Goal: Transaction & Acquisition: Purchase product/service

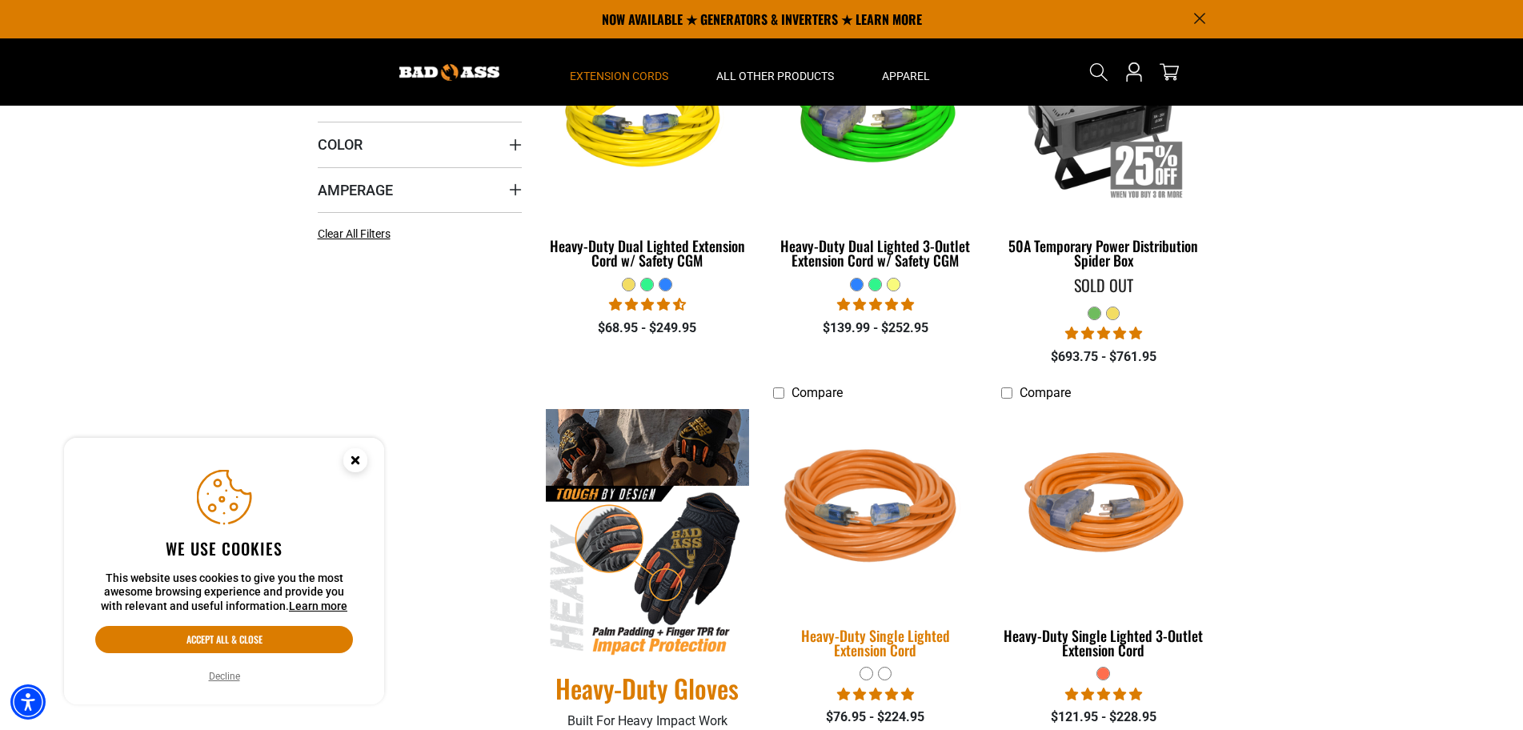
scroll to position [400, 0]
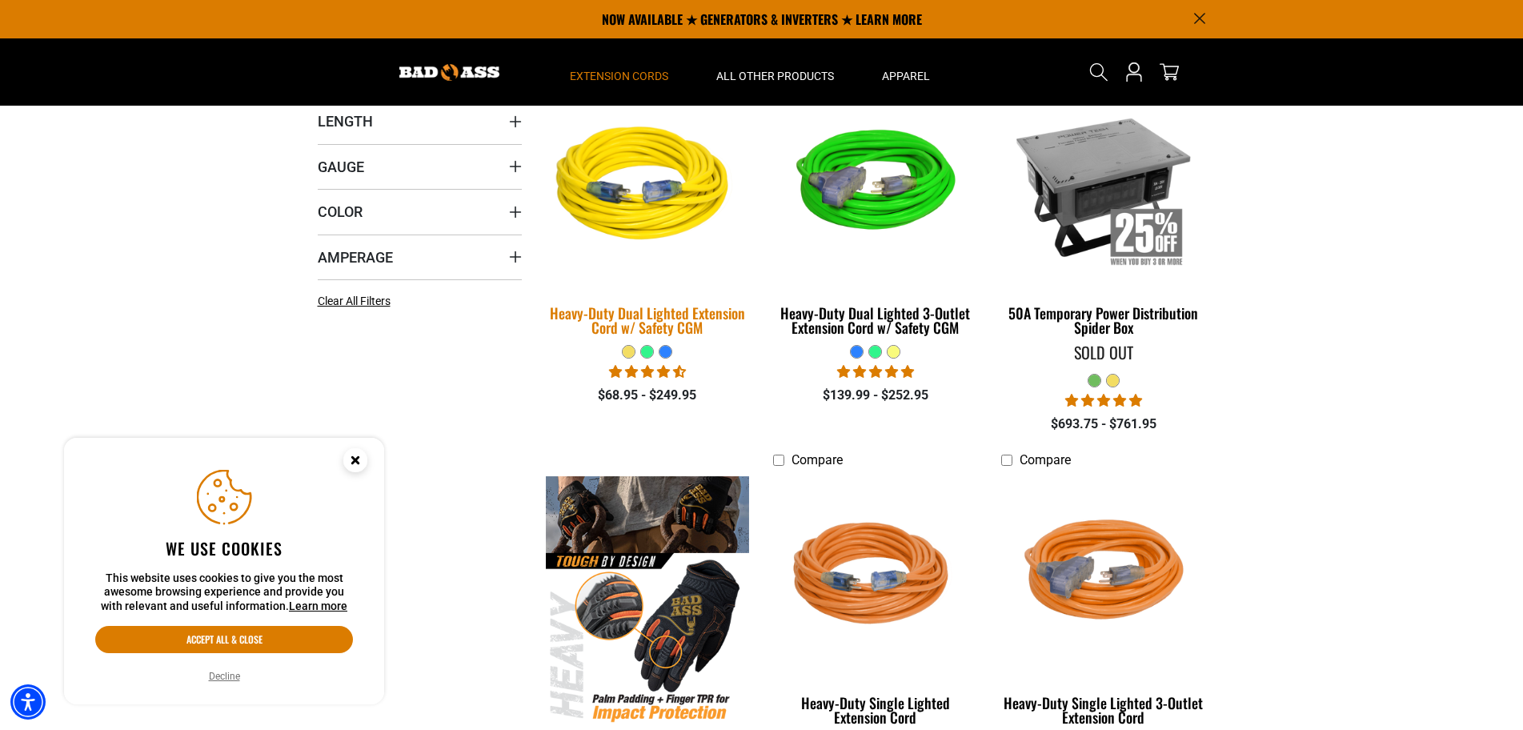
click at [650, 215] on img at bounding box center [647, 186] width 224 height 205
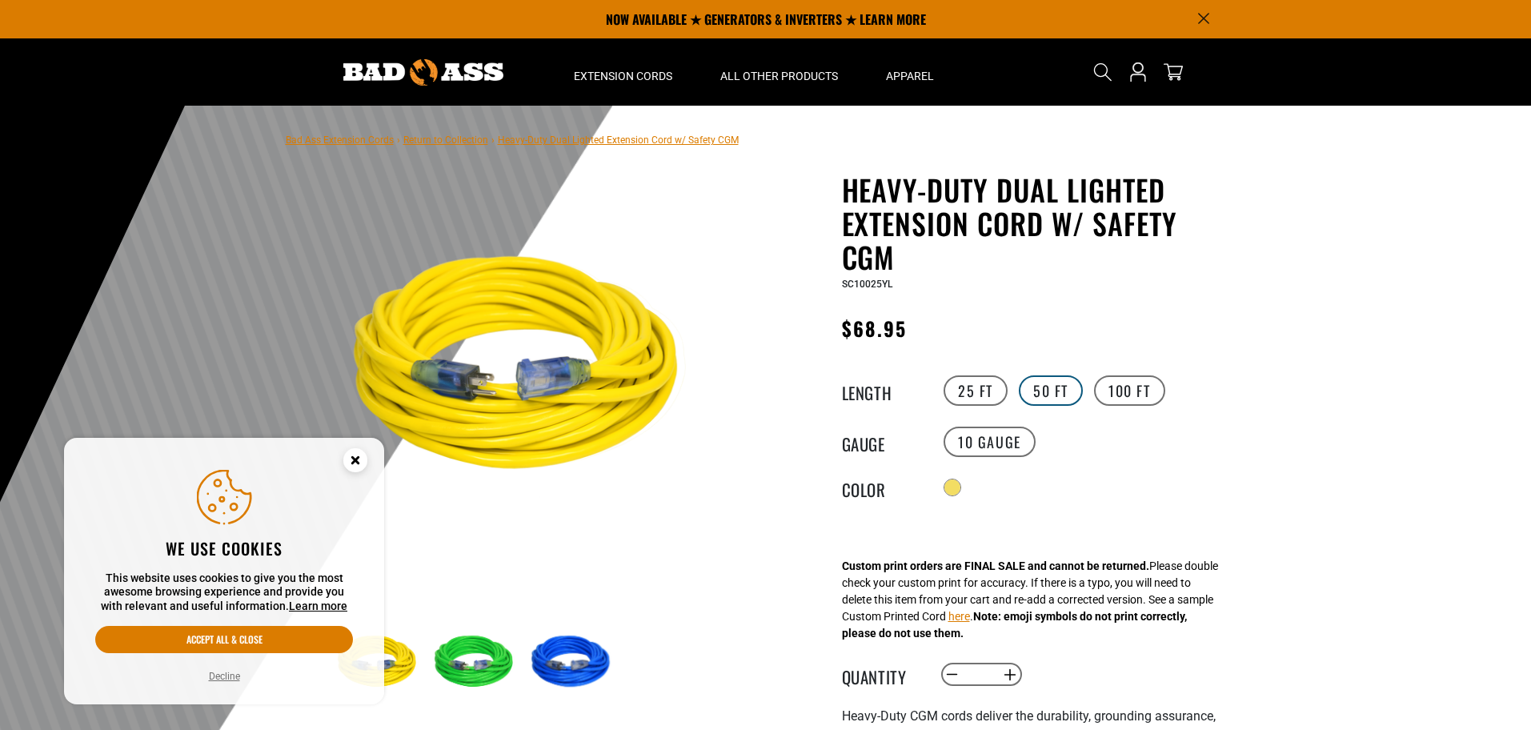
click at [1060, 385] on label "50 FT" at bounding box center [1051, 390] width 64 height 30
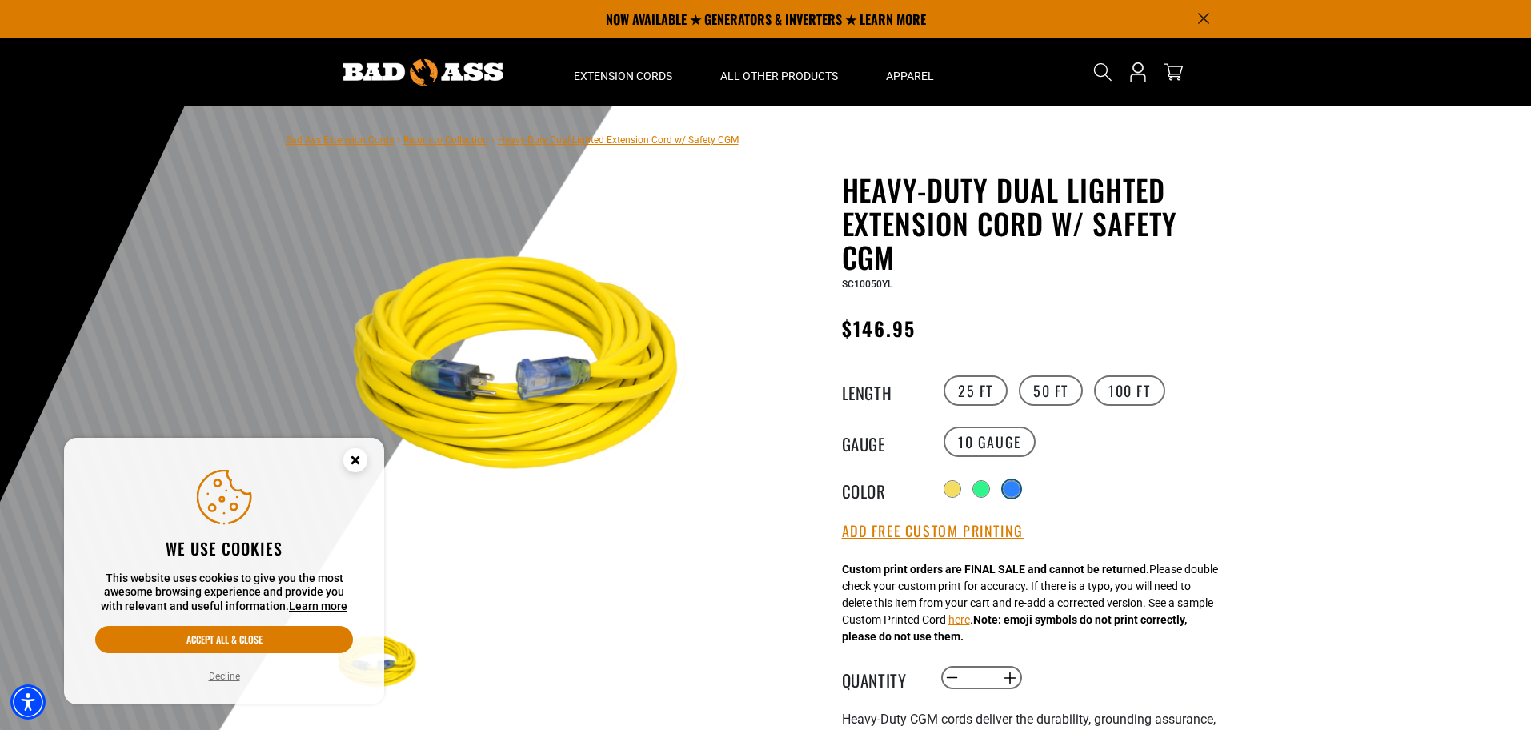
click at [1009, 487] on div at bounding box center [1012, 489] width 16 height 16
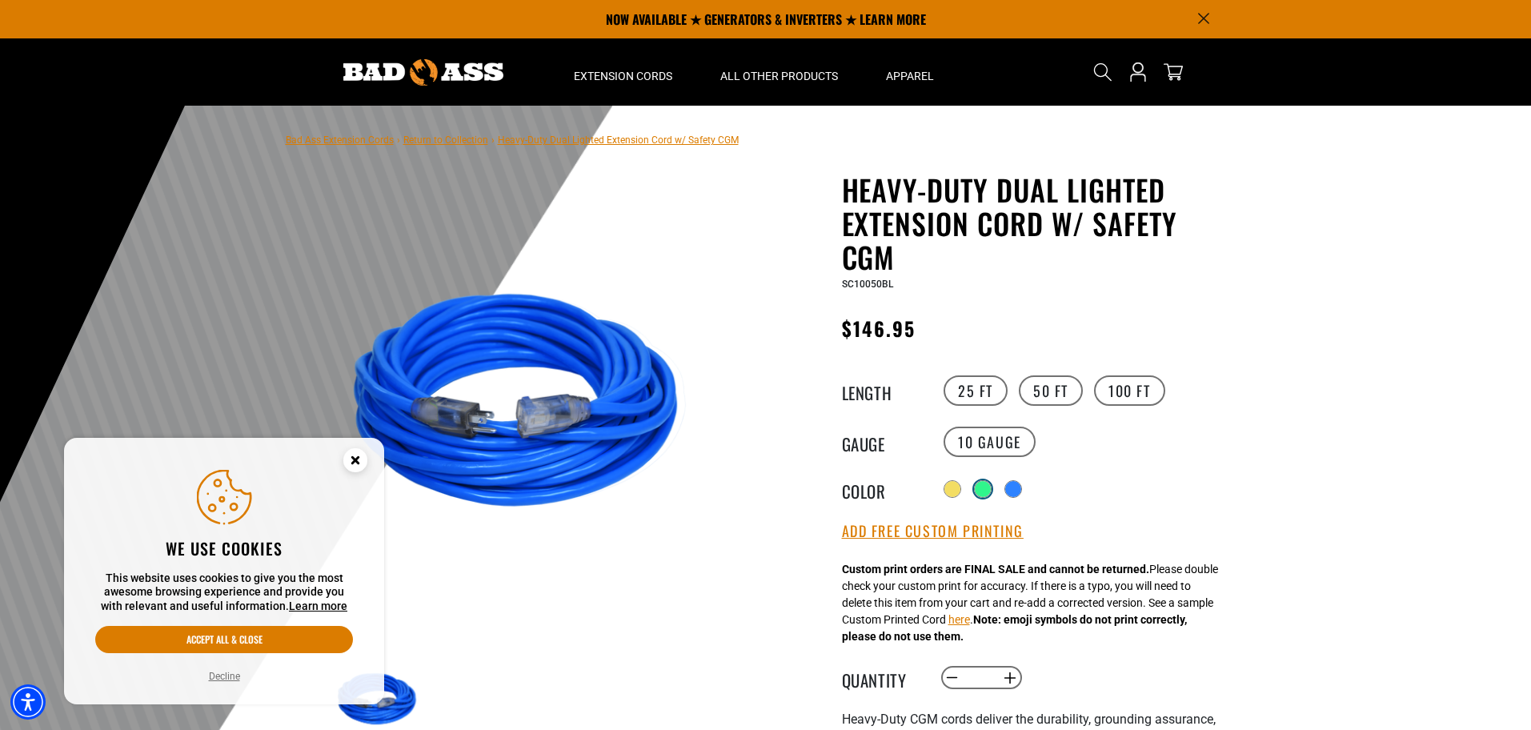
click at [976, 486] on div at bounding box center [983, 489] width 16 height 16
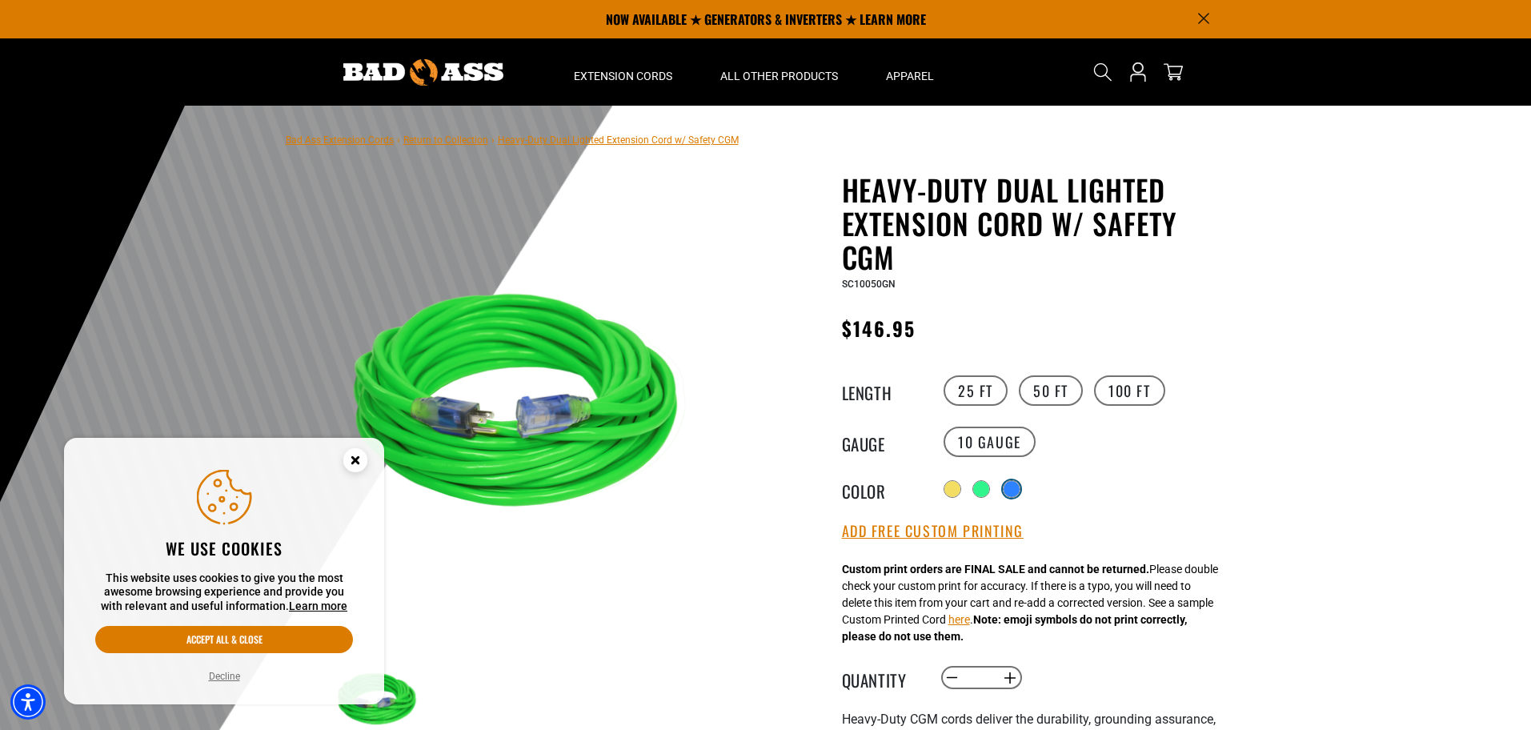
click at [1013, 491] on div at bounding box center [1012, 489] width 16 height 16
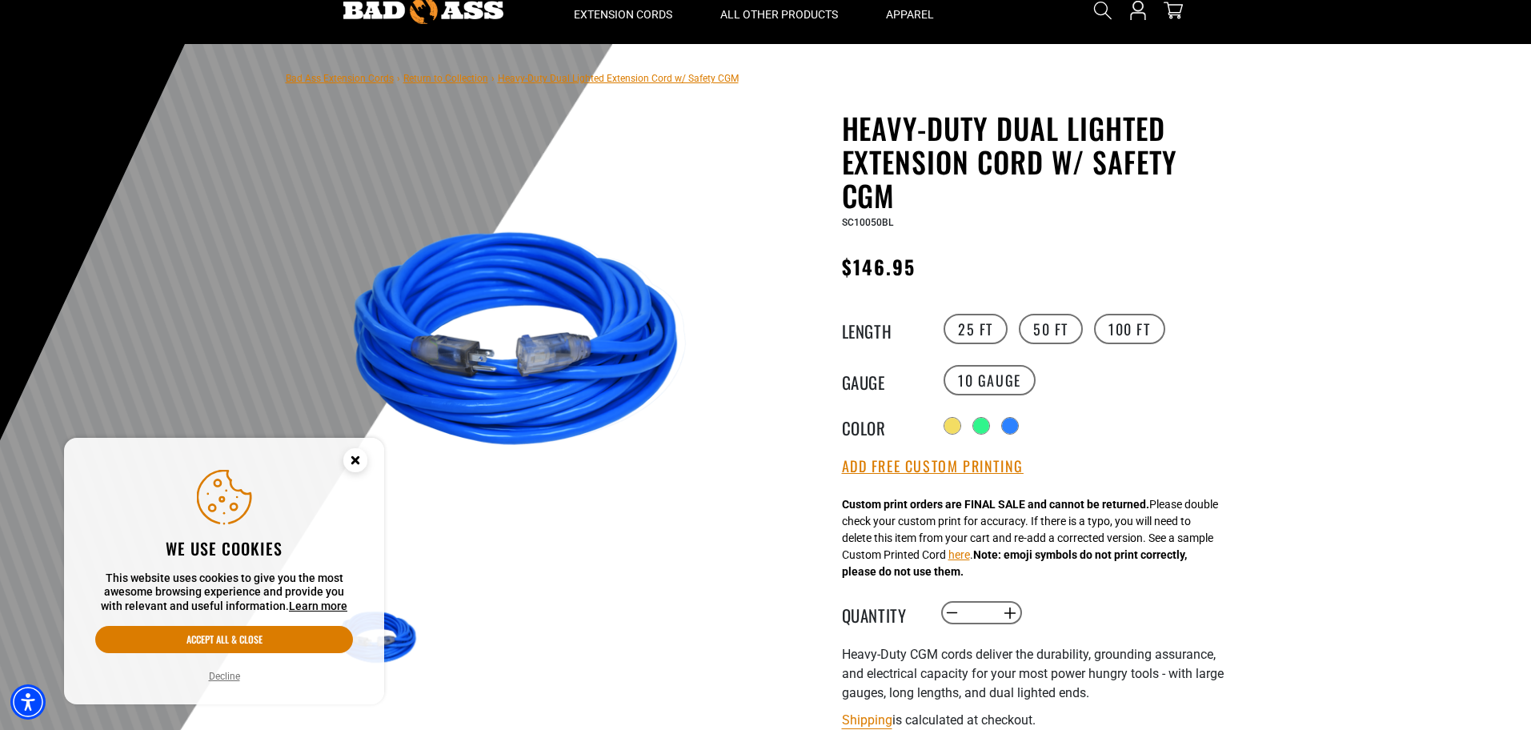
scroll to position [80, 0]
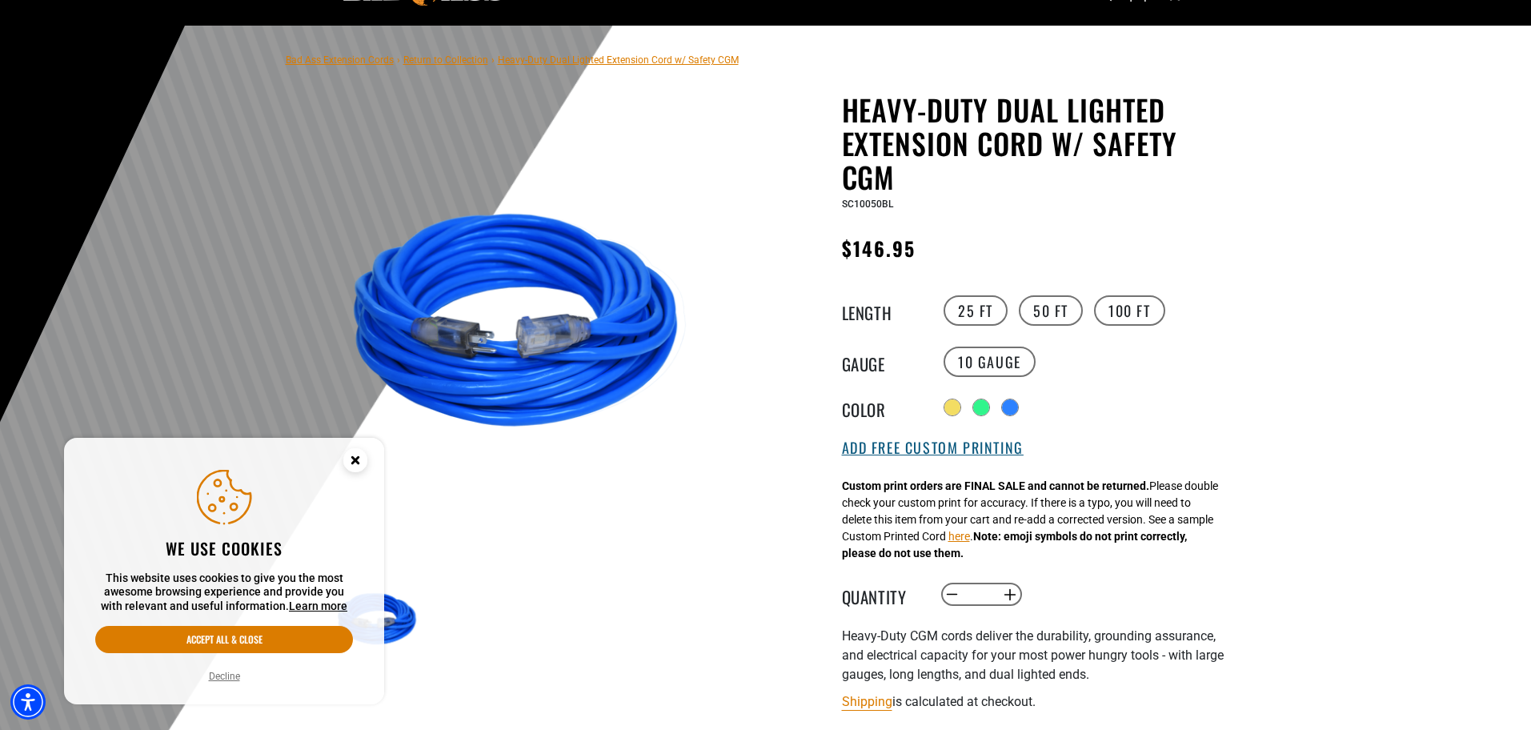
click at [971, 453] on button "Add Free Custom Printing" at bounding box center [933, 448] width 182 height 18
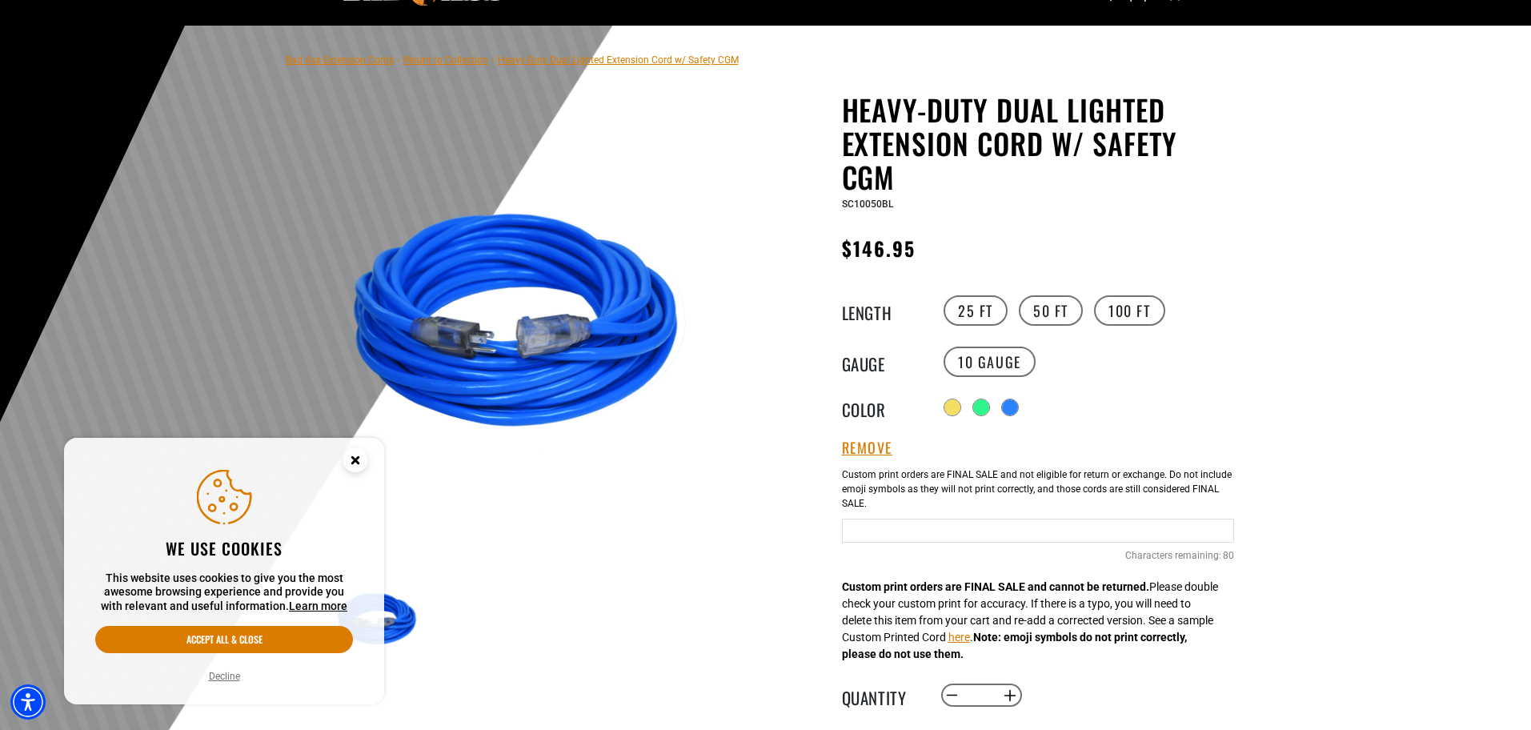
click at [937, 536] on input "text" at bounding box center [1038, 531] width 392 height 24
click at [1005, 531] on input "**********" at bounding box center [1038, 531] width 392 height 24
click at [1133, 532] on input "**********" at bounding box center [1038, 531] width 392 height 24
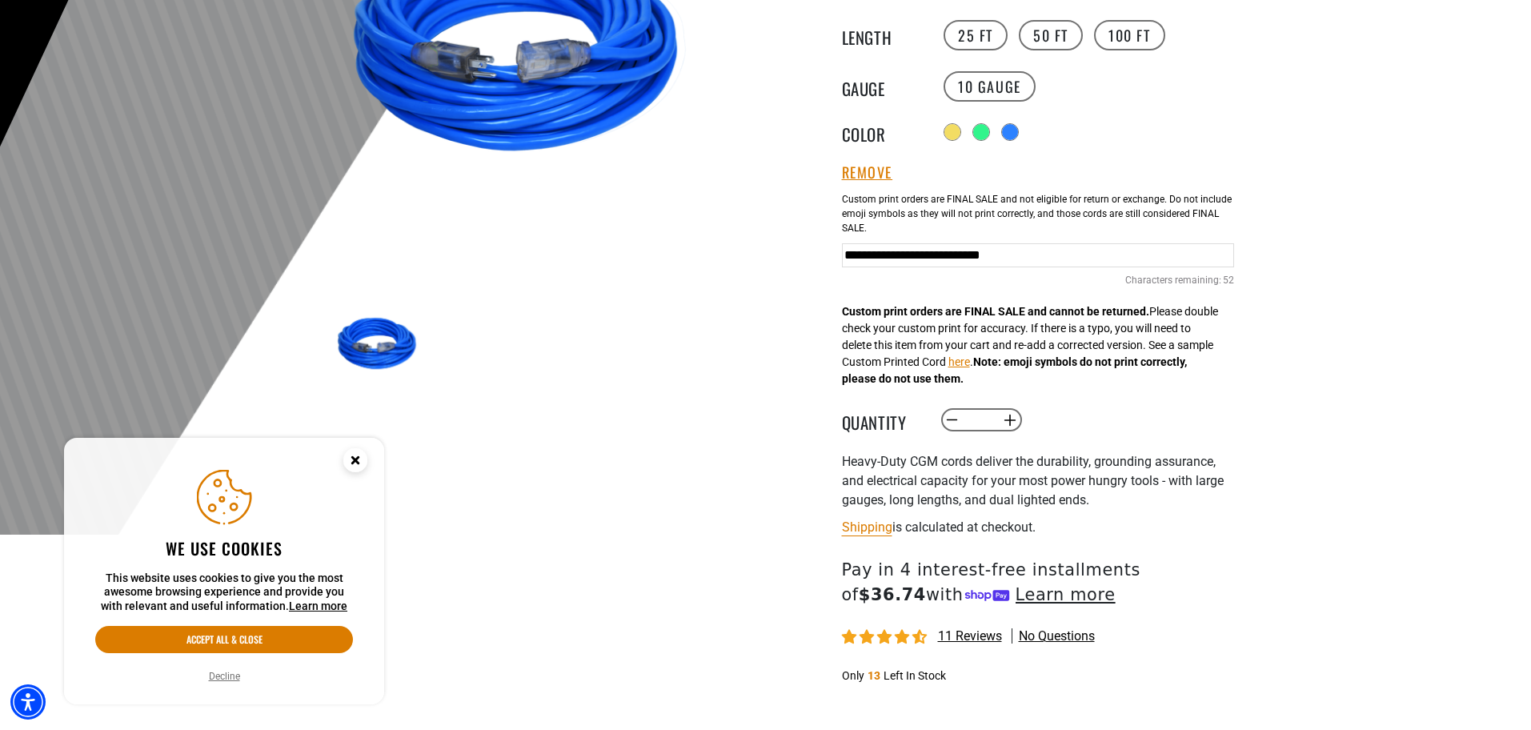
scroll to position [400, 0]
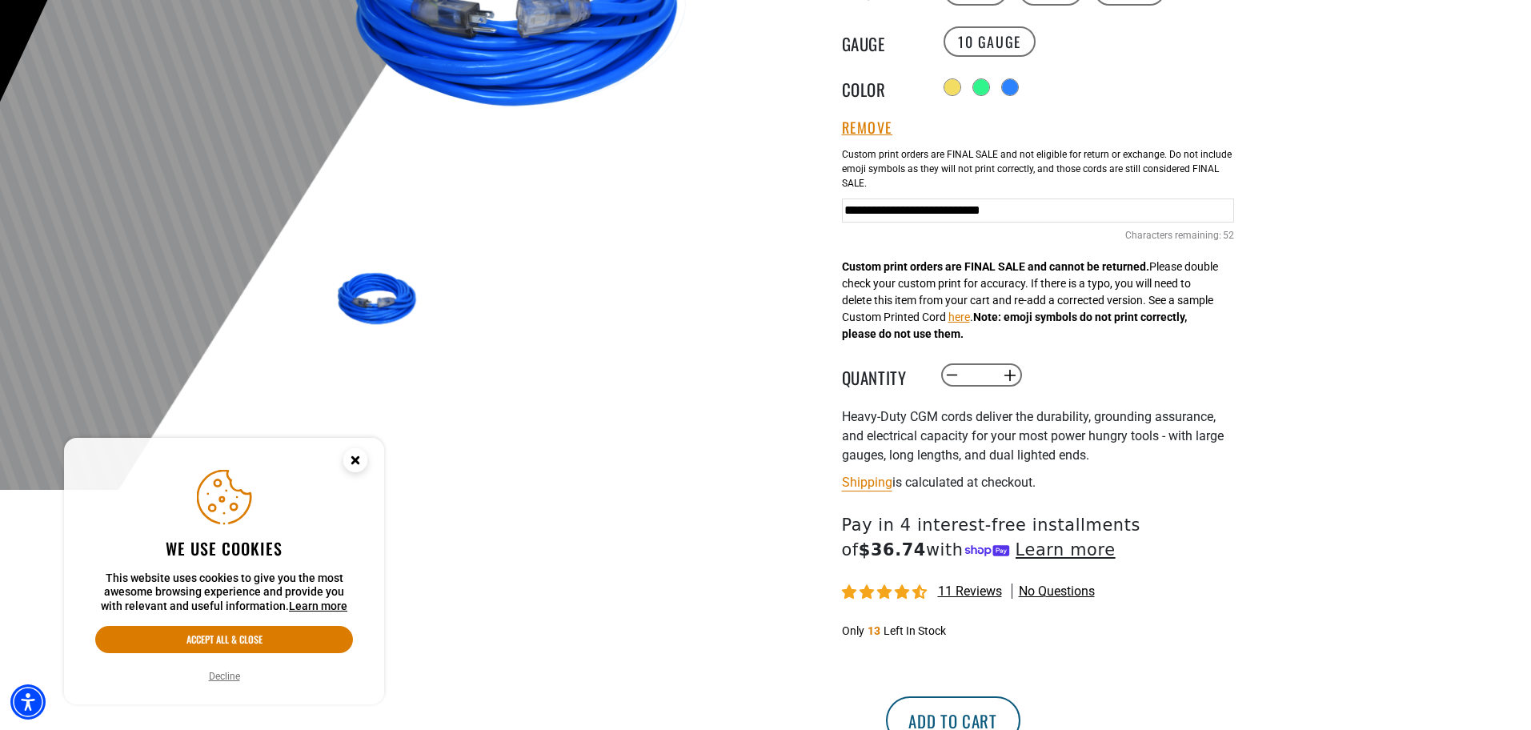
type input "**********"
click at [1020, 711] on button "Add to cart" at bounding box center [953, 720] width 134 height 48
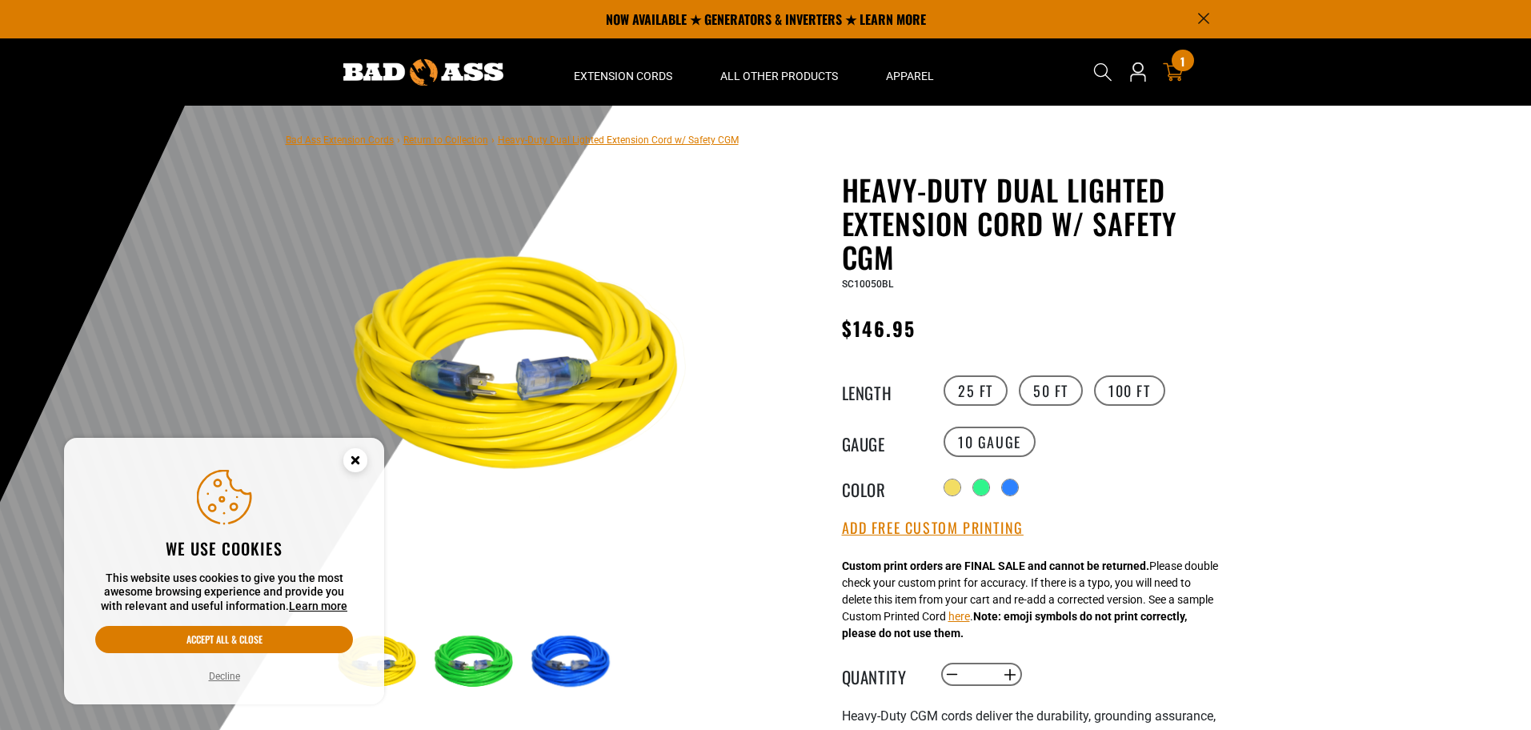
click at [1178, 60] on div "1 1 item" at bounding box center [1183, 61] width 22 height 22
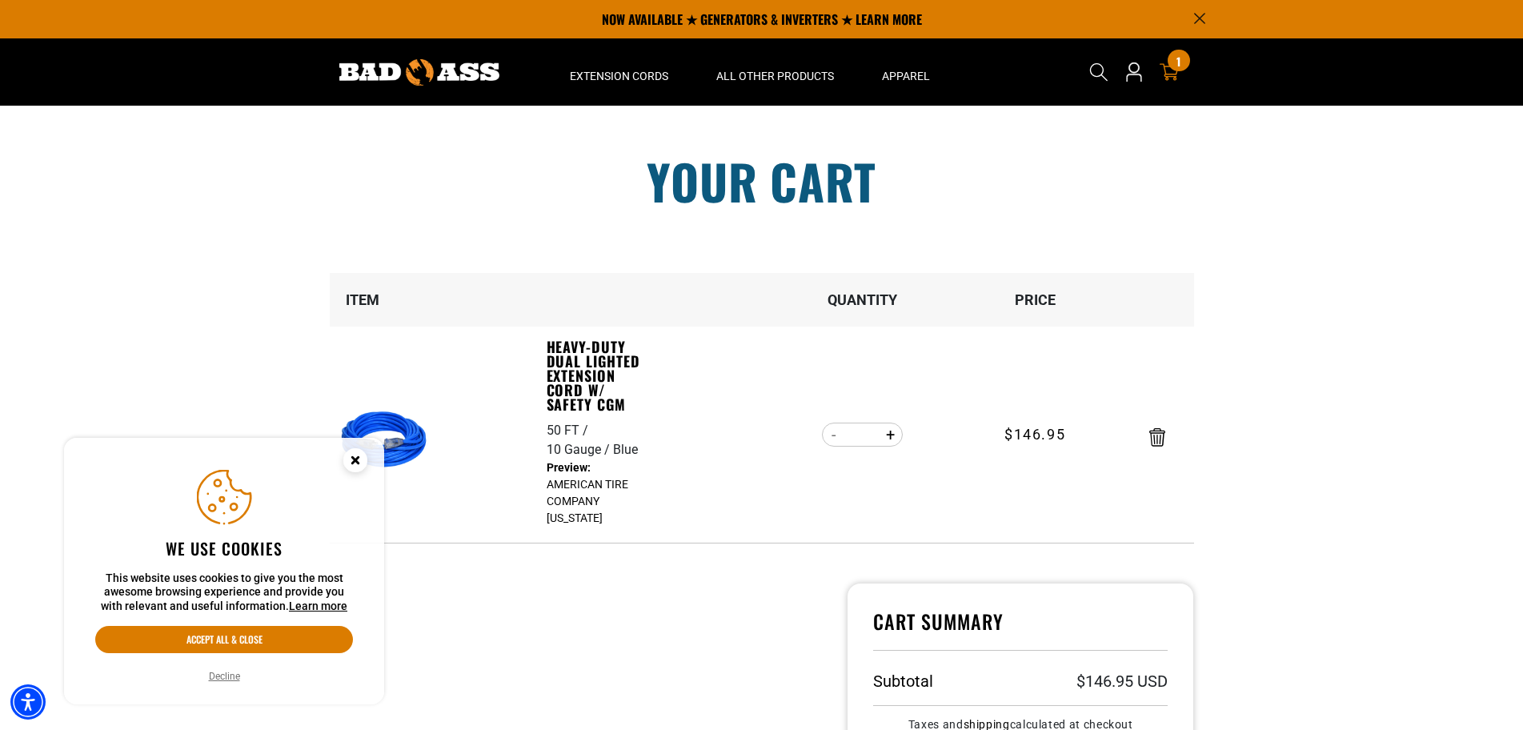
click at [358, 463] on icon "Cookie Consent" at bounding box center [355, 460] width 6 height 6
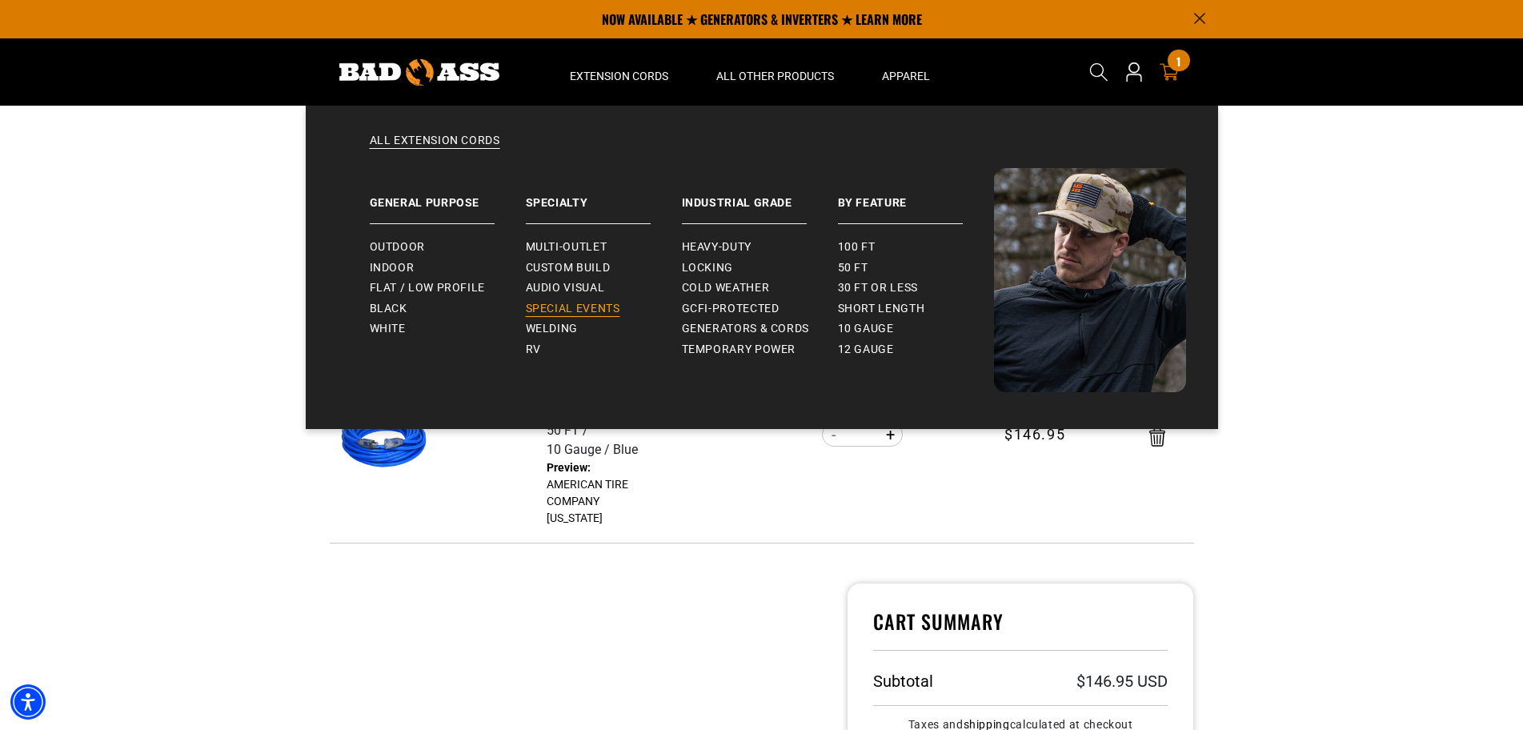
click at [592, 303] on span "Special Events" at bounding box center [573, 309] width 94 height 14
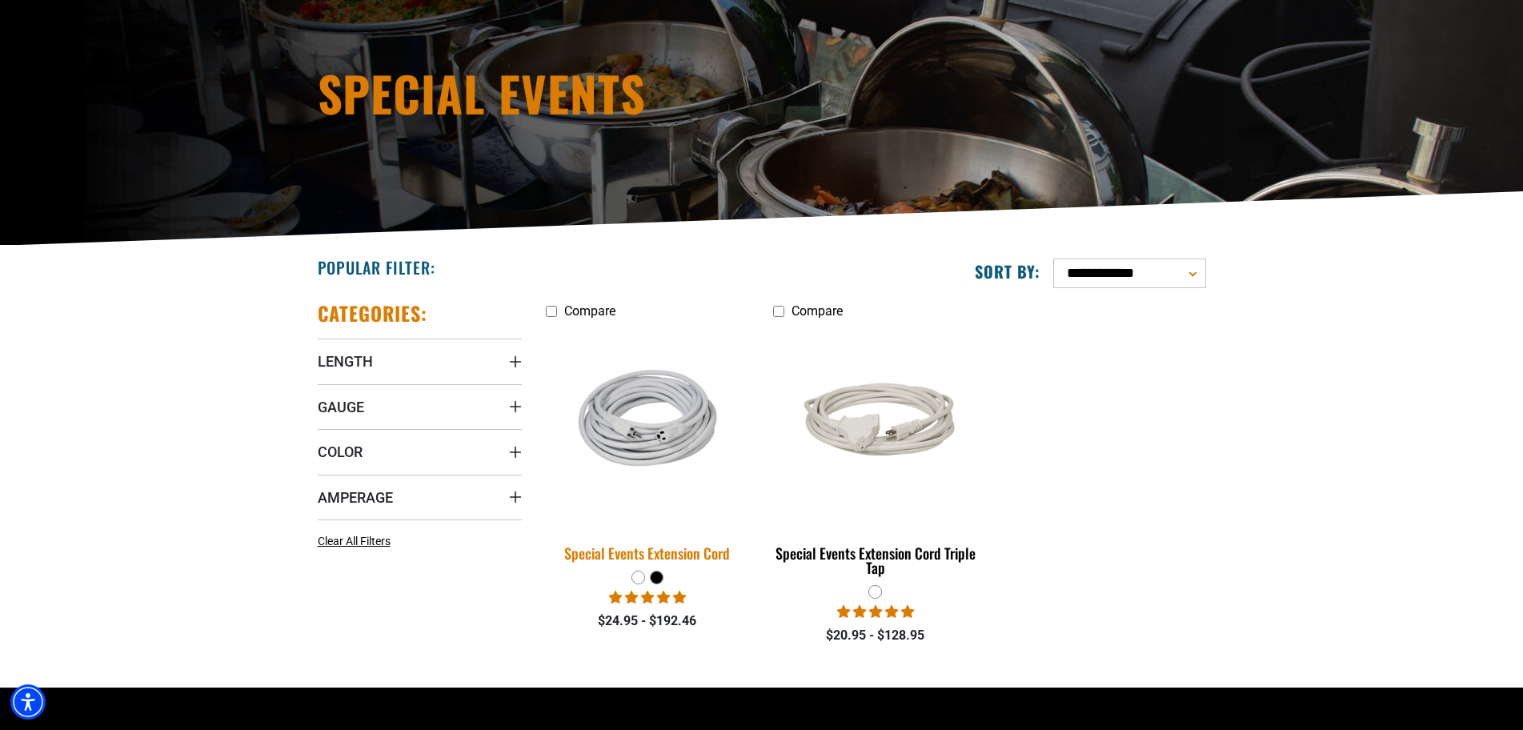
click at [657, 447] on img at bounding box center [647, 426] width 224 height 147
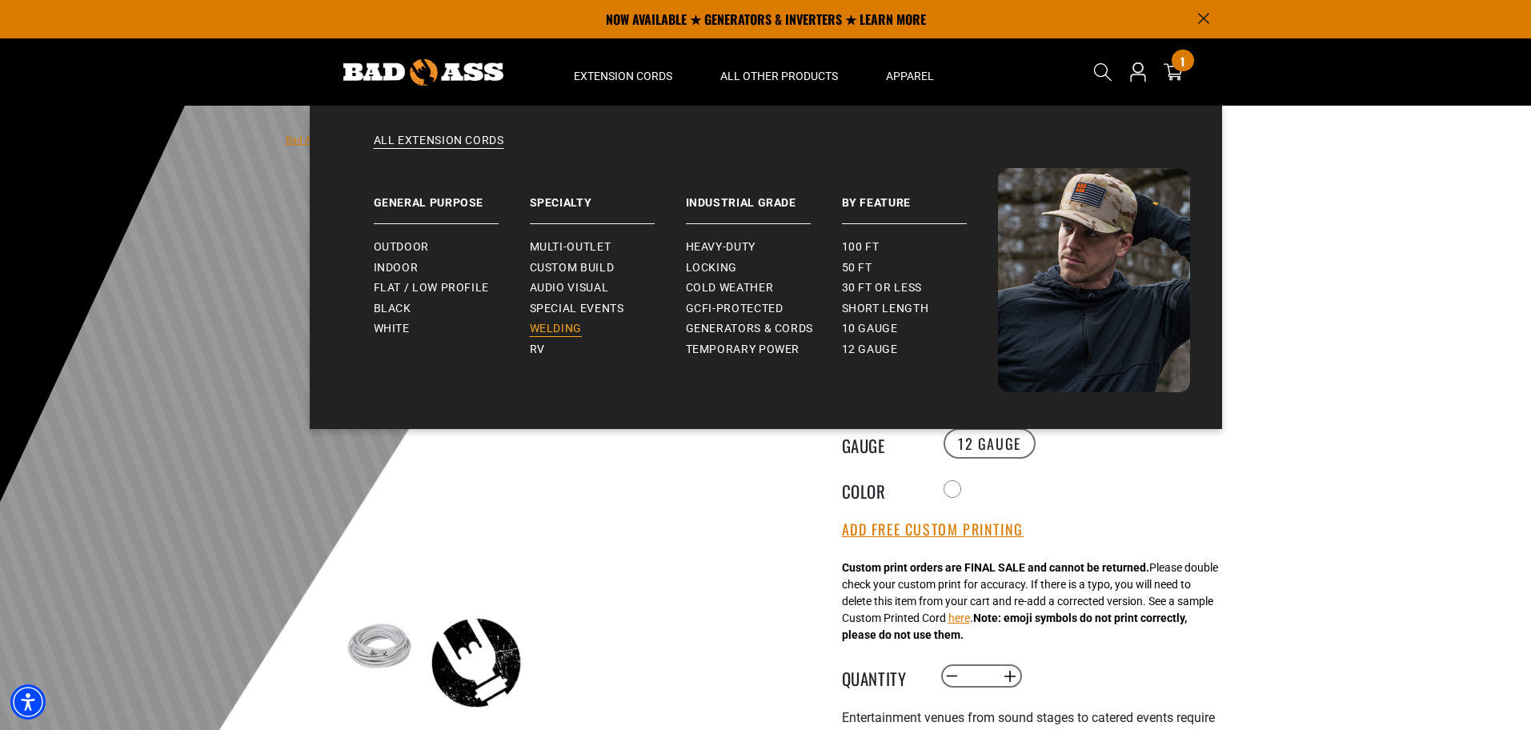
click at [575, 331] on span "Welding" at bounding box center [556, 329] width 52 height 14
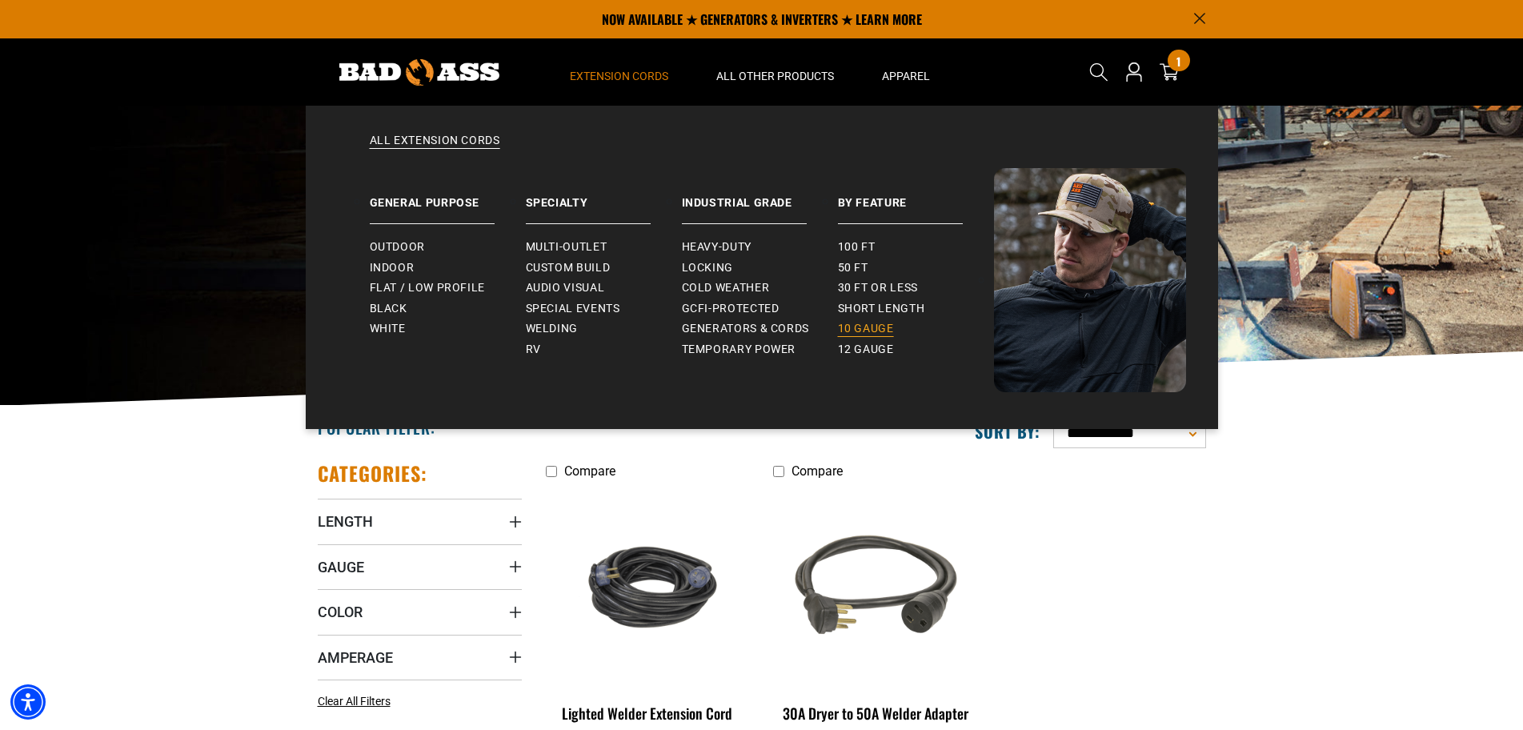
click at [883, 328] on span "10 gauge" at bounding box center [866, 329] width 56 height 14
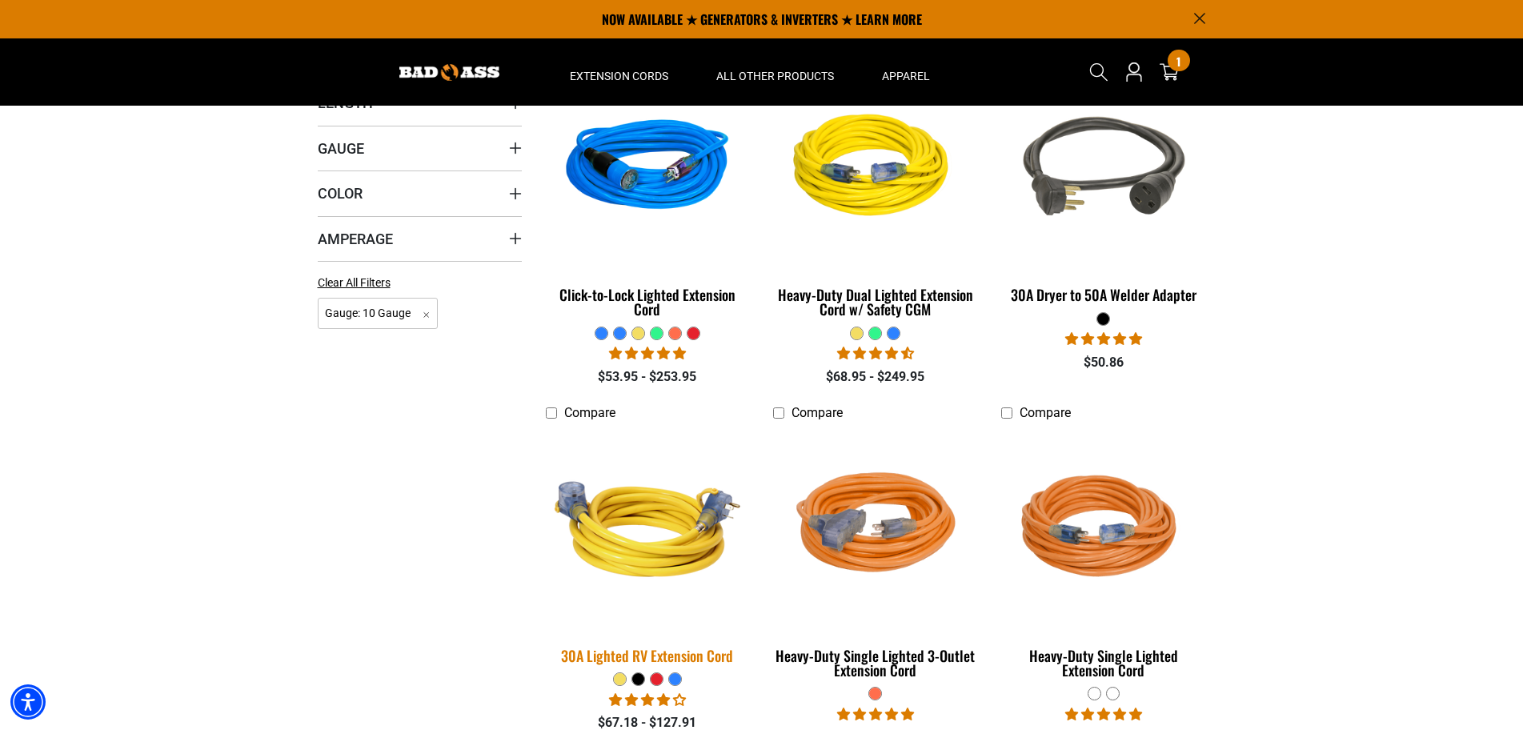
scroll to position [400, 0]
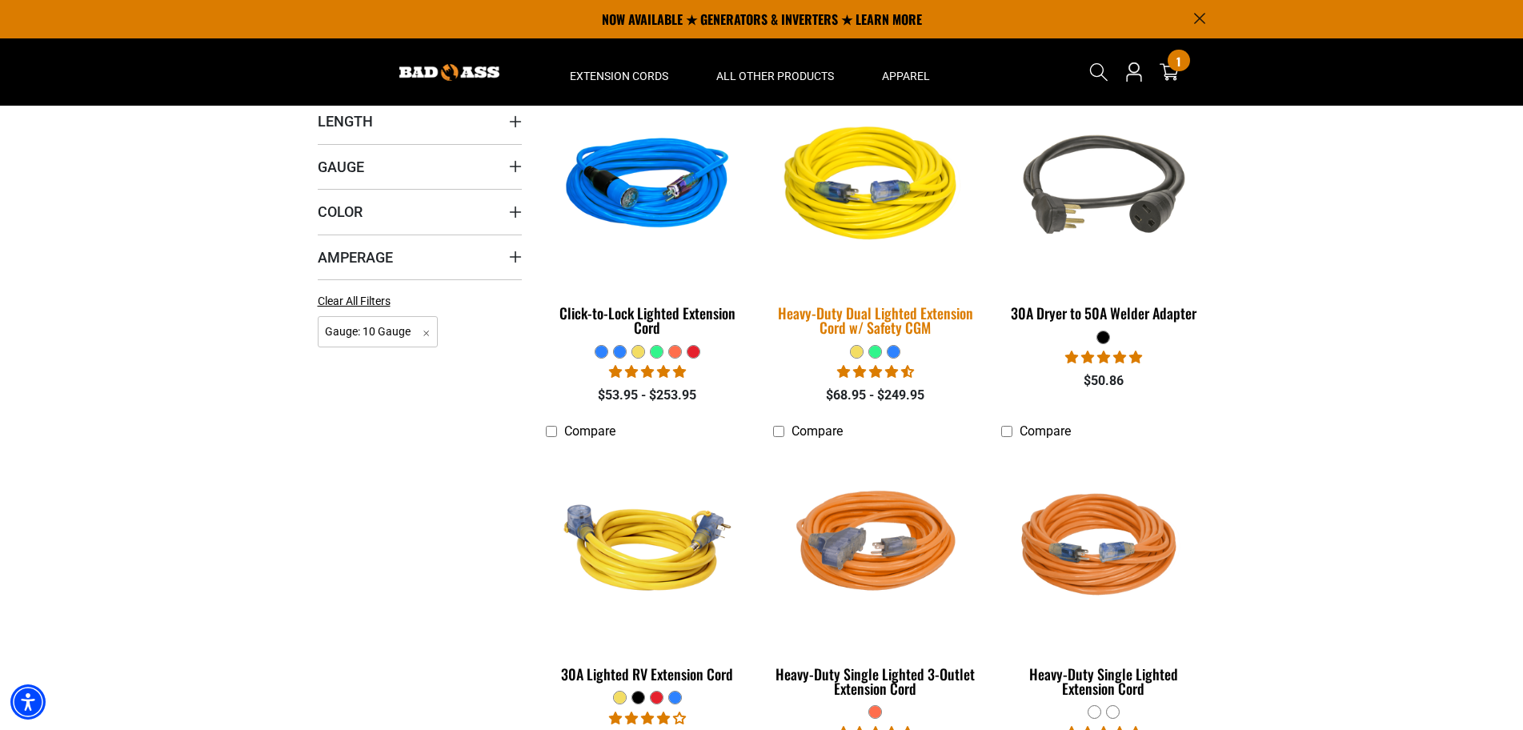
click at [855, 237] on img at bounding box center [875, 186] width 224 height 205
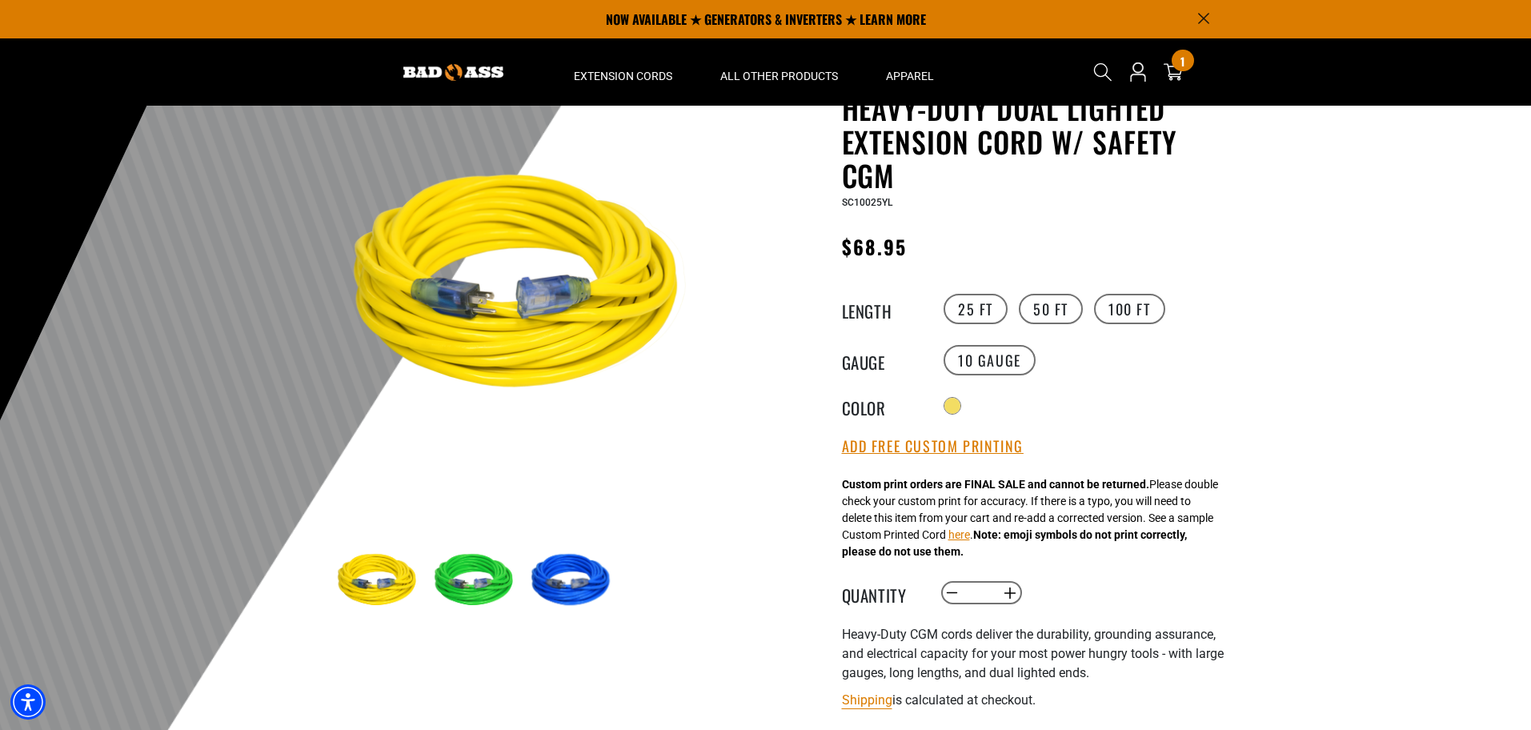
scroll to position [80, 0]
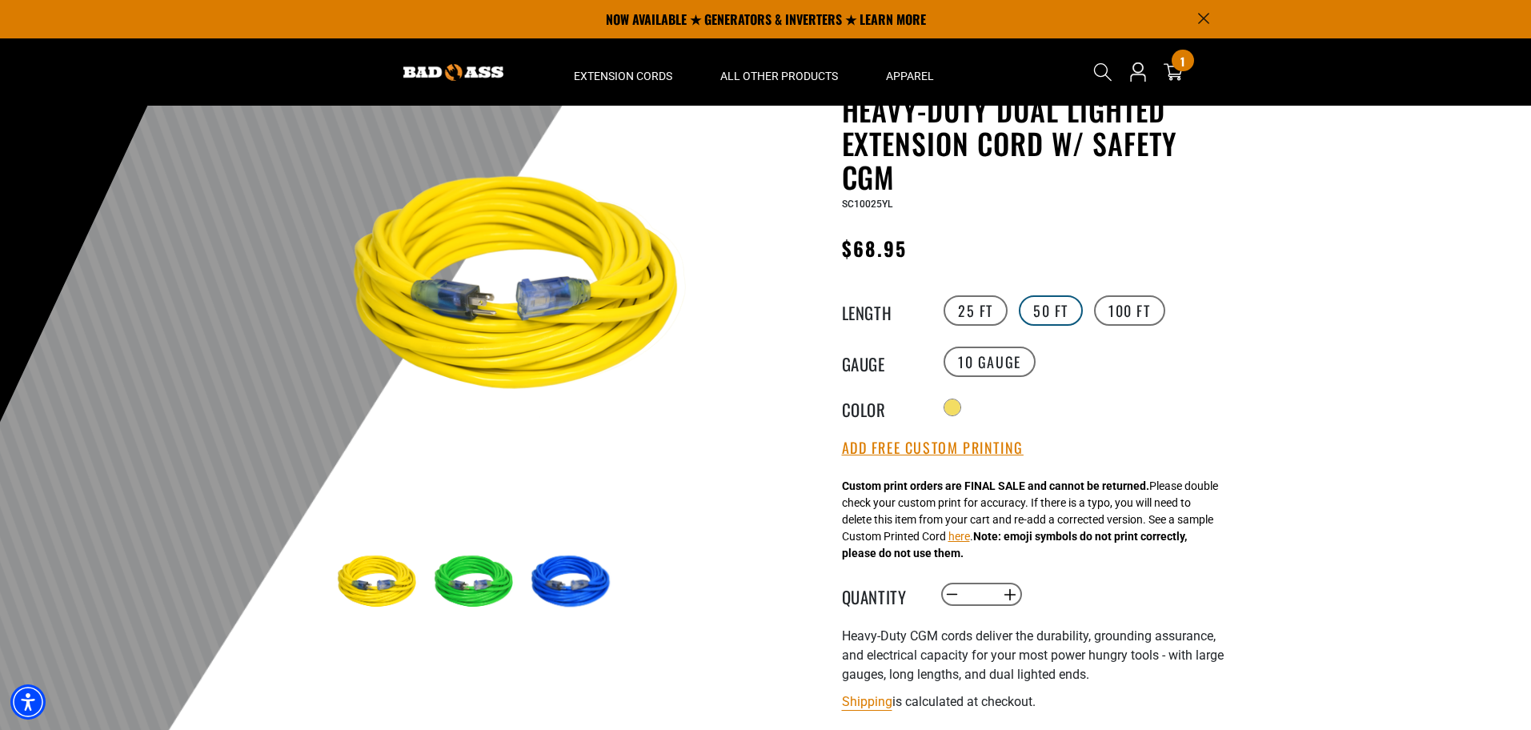
click at [1056, 303] on label "50 FT" at bounding box center [1051, 310] width 64 height 30
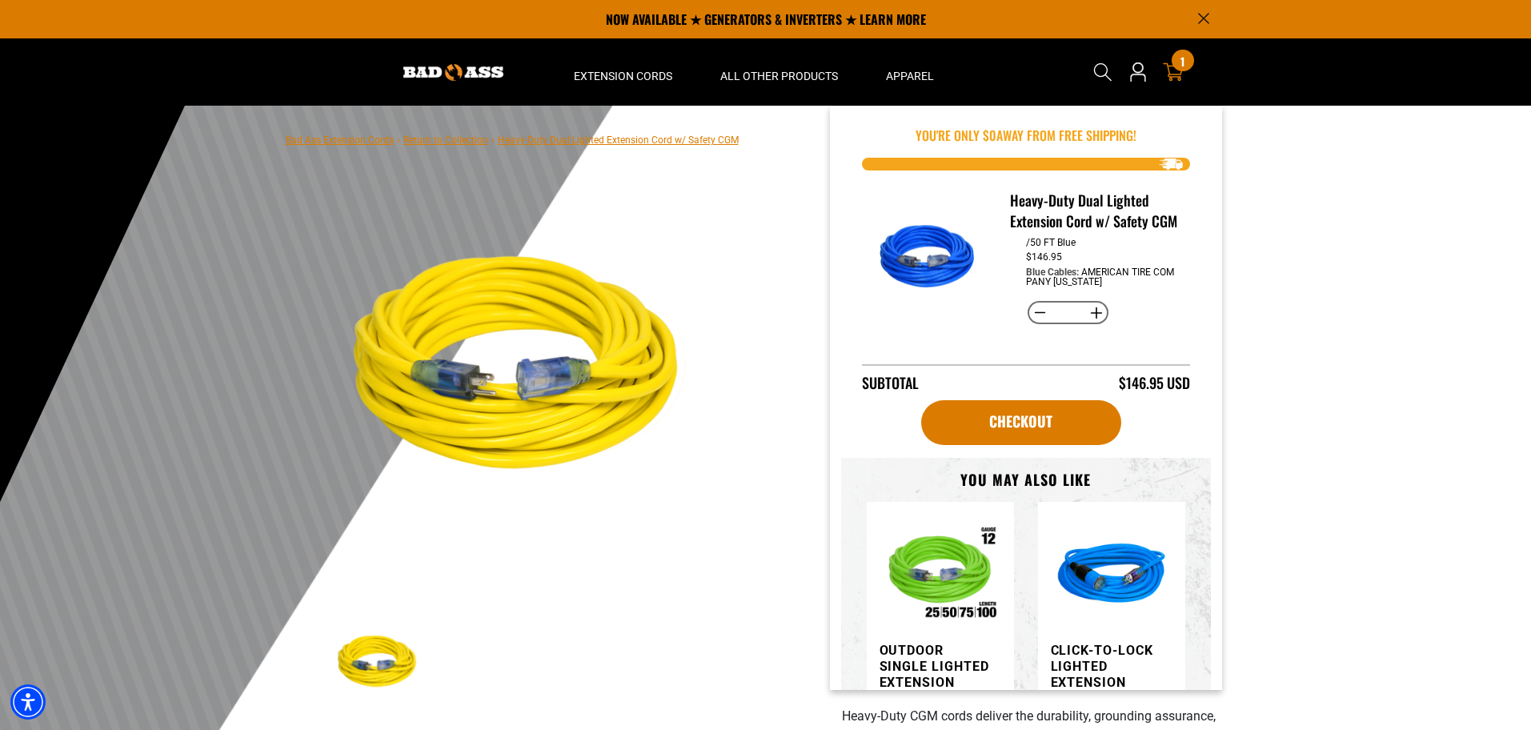
click at [1180, 75] on icon at bounding box center [1173, 72] width 21 height 21
